Goal: Obtain resource: Download file/media

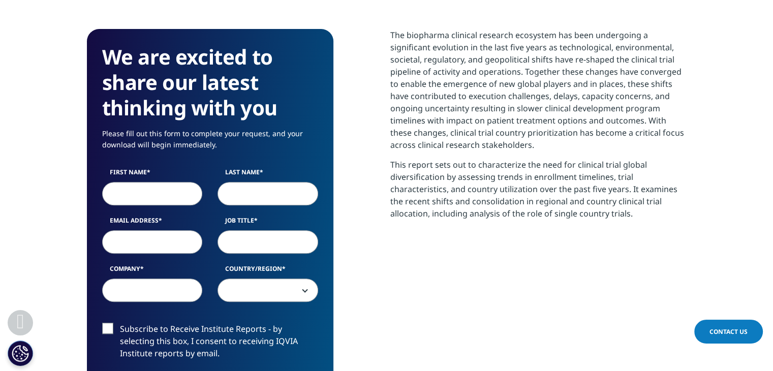
scroll to position [457, 0]
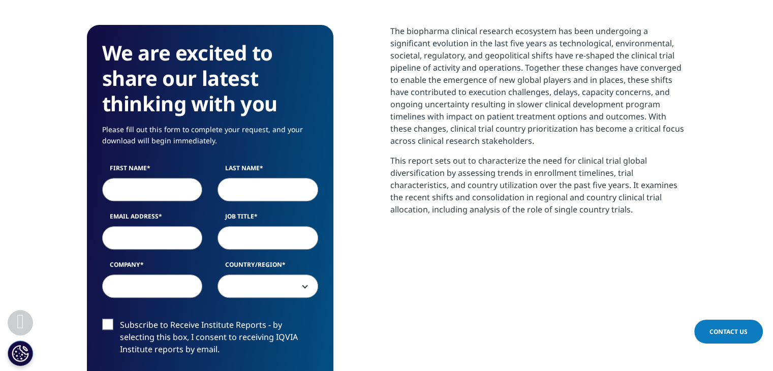
click at [142, 187] on input "First Name" at bounding box center [152, 189] width 101 height 23
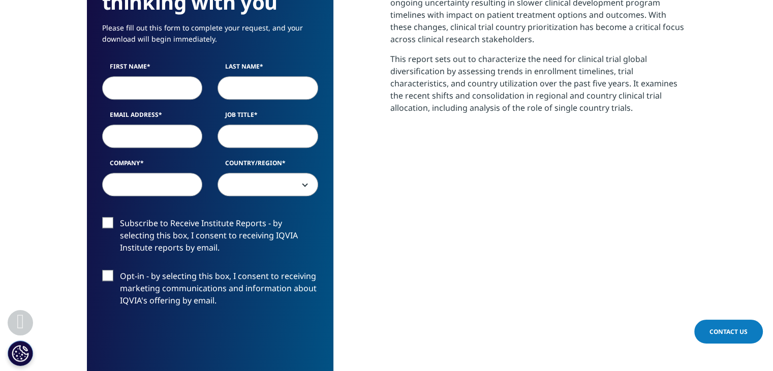
scroll to position [406, 0]
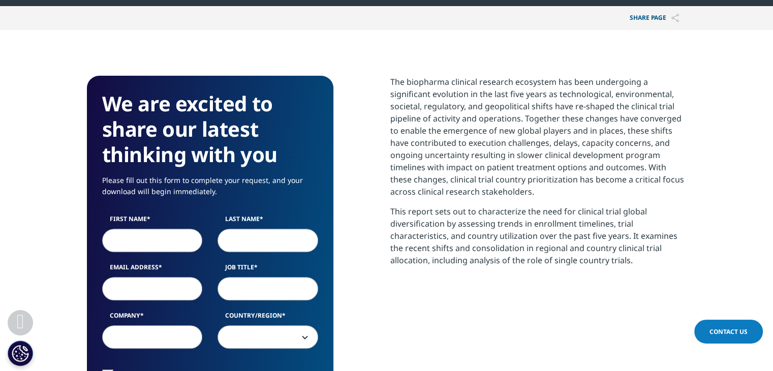
click at [136, 242] on input "First Name" at bounding box center [152, 240] width 101 height 23
type input "w"
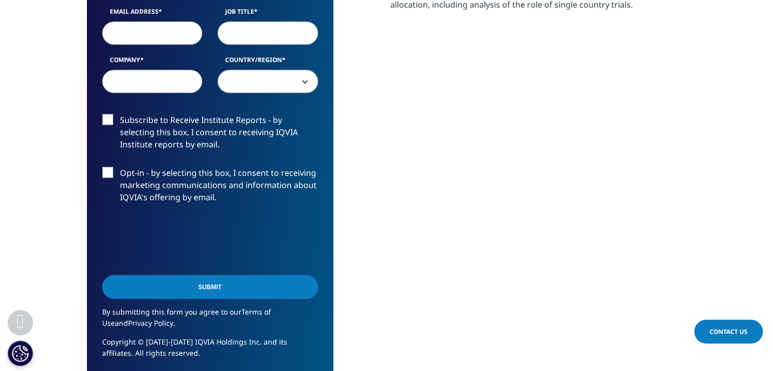
scroll to position [567, 0]
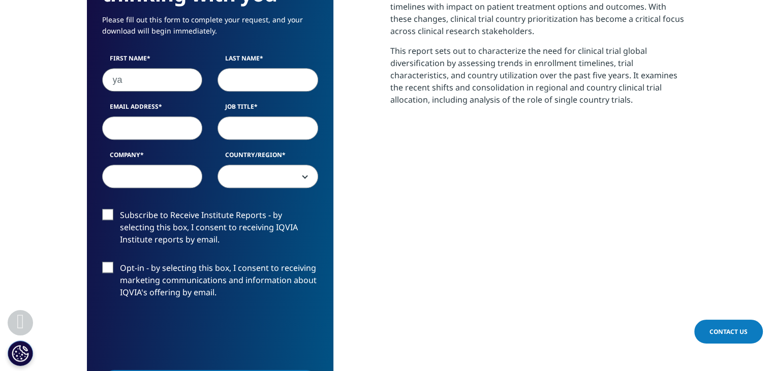
drag, startPoint x: 149, startPoint y: 80, endPoint x: 70, endPoint y: 80, distance: 78.7
click at [71, 80] on section "We are excited to share our latest thinking with you Please fill out this form …" at bounding box center [386, 195] width 773 height 653
type input "Van"
click at [238, 77] on input "Last Name" at bounding box center [267, 79] width 101 height 23
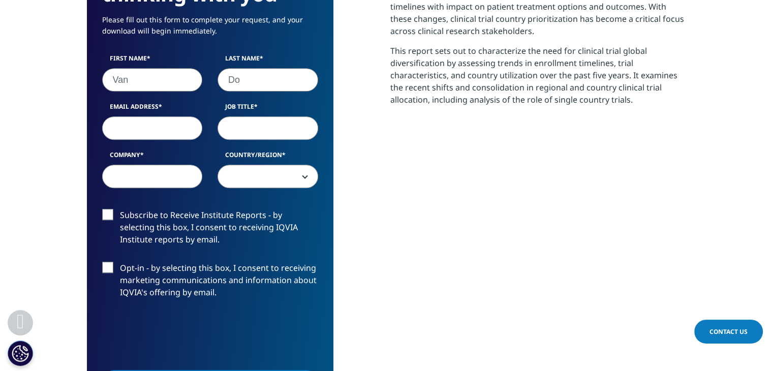
type input "Do"
click at [148, 122] on input "Email Address" at bounding box center [152, 127] width 101 height 23
click at [264, 133] on input "Job Title" at bounding box center [267, 127] width 101 height 23
click at [129, 131] on input "Email Address" at bounding box center [152, 127] width 101 height 23
click at [284, 125] on input "Student" at bounding box center [267, 127] width 101 height 23
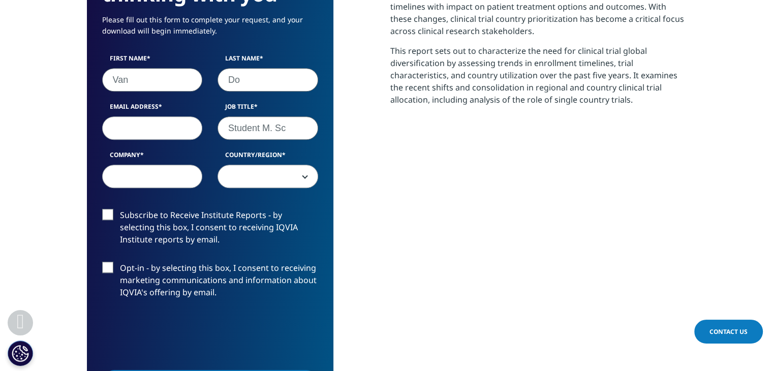
type input "Student M. Sc"
drag, startPoint x: 223, startPoint y: 144, endPoint x: 175, endPoint y: 143, distance: 47.8
click at [213, 144] on div "First Name Van Last Name Do Email Address Job Title Student M. Sc Company Count…" at bounding box center [209, 126] width 231 height 145
click at [175, 143] on div "First Name Van Last Name Do Email Address Job Title Student M. Sc Company Count…" at bounding box center [209, 126] width 231 height 145
click at [174, 138] on input "Email Address" at bounding box center [152, 127] width 101 height 23
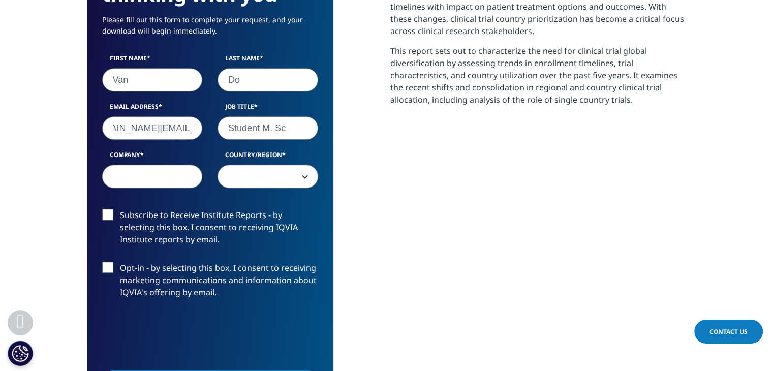
scroll to position [0, 36]
type input "[DOMAIN_NAME][EMAIL_ADDRESS][PERSON_NAME][DOMAIN_NAME]"
drag, startPoint x: 152, startPoint y: 158, endPoint x: 145, endPoint y: 173, distance: 16.4
click at [151, 166] on div "Company" at bounding box center [152, 169] width 116 height 38
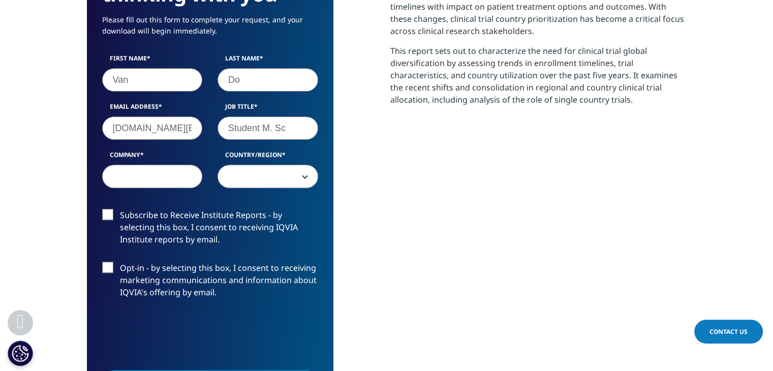
click at [144, 175] on input "Company" at bounding box center [152, 176] width 101 height 23
type input "Faculty of Pharmacy"
click at [297, 172] on span at bounding box center [268, 176] width 100 height 23
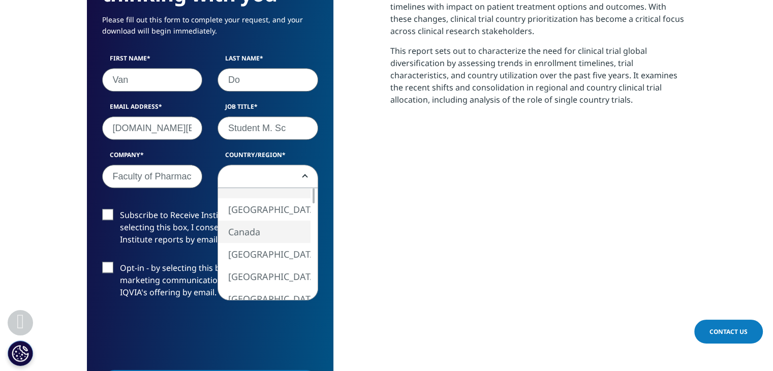
select select "Canada"
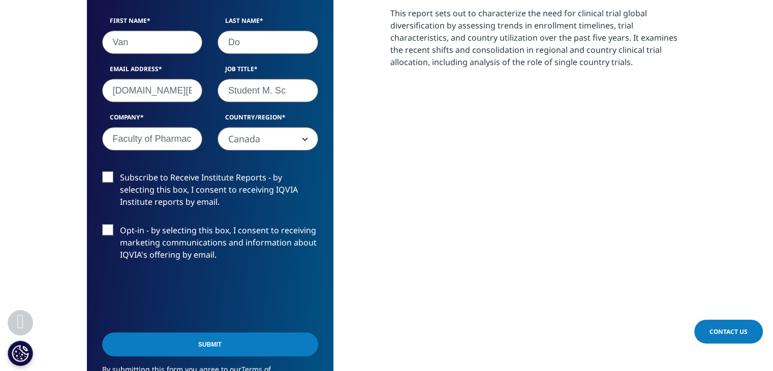
scroll to position [669, 0]
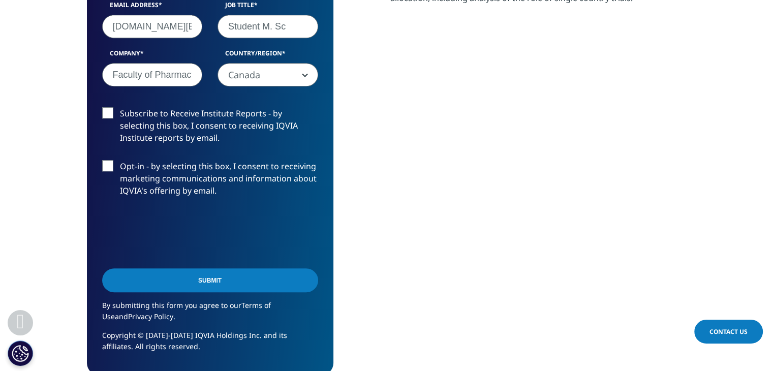
click at [248, 282] on input "Submit" at bounding box center [210, 280] width 216 height 24
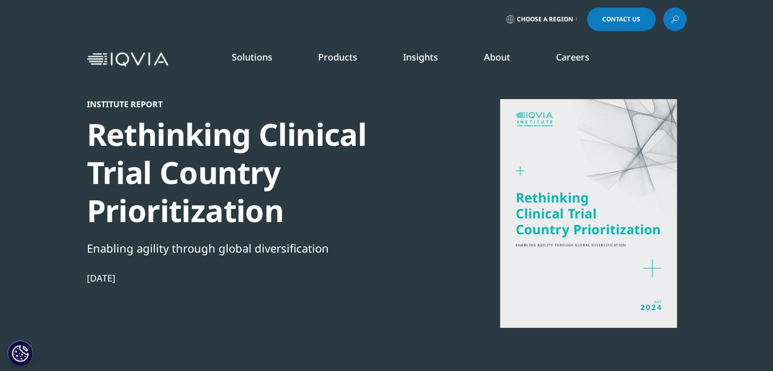
scroll to position [305, 0]
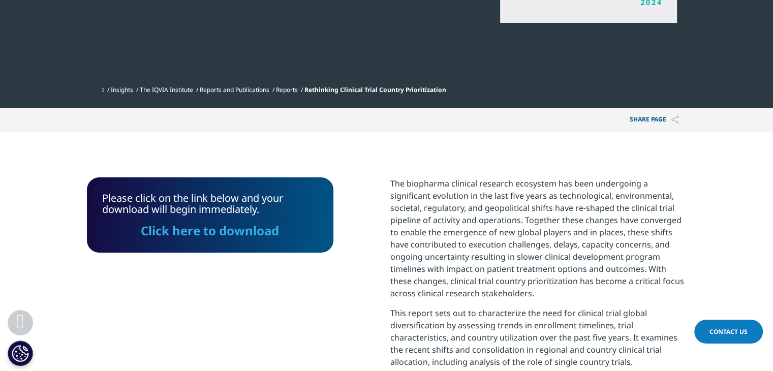
click at [228, 232] on link "Click here to download" at bounding box center [210, 230] width 138 height 17
